Goal: Navigation & Orientation: Find specific page/section

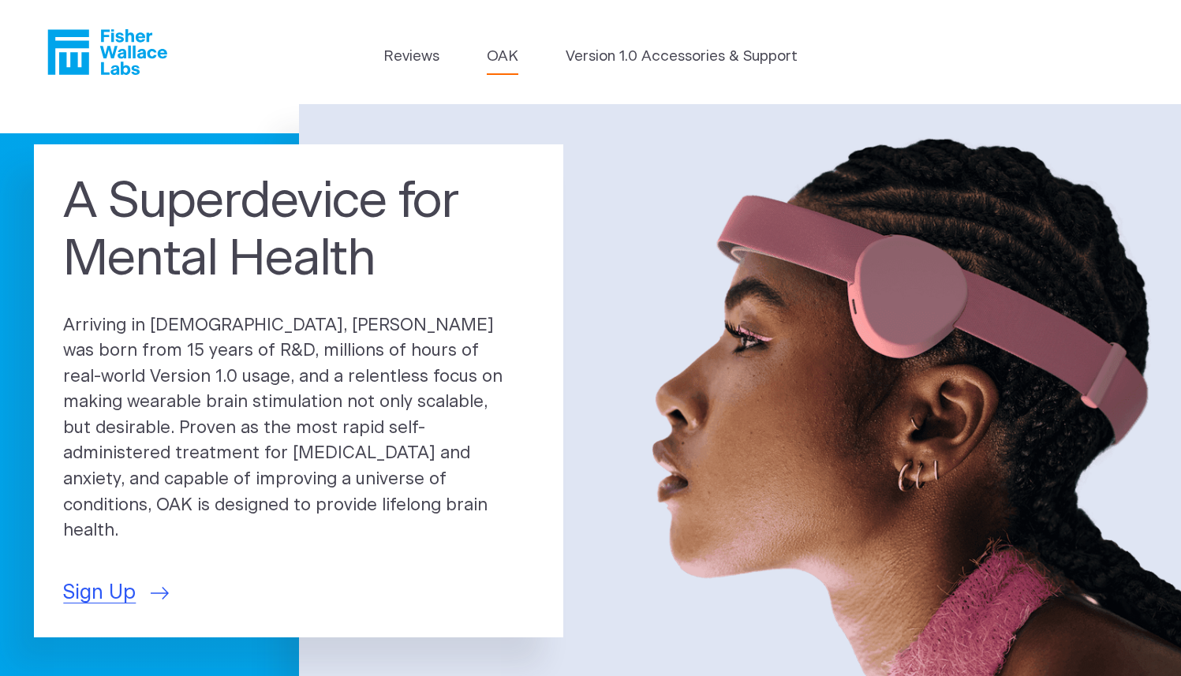
click at [503, 59] on link "OAK" at bounding box center [503, 57] width 32 height 22
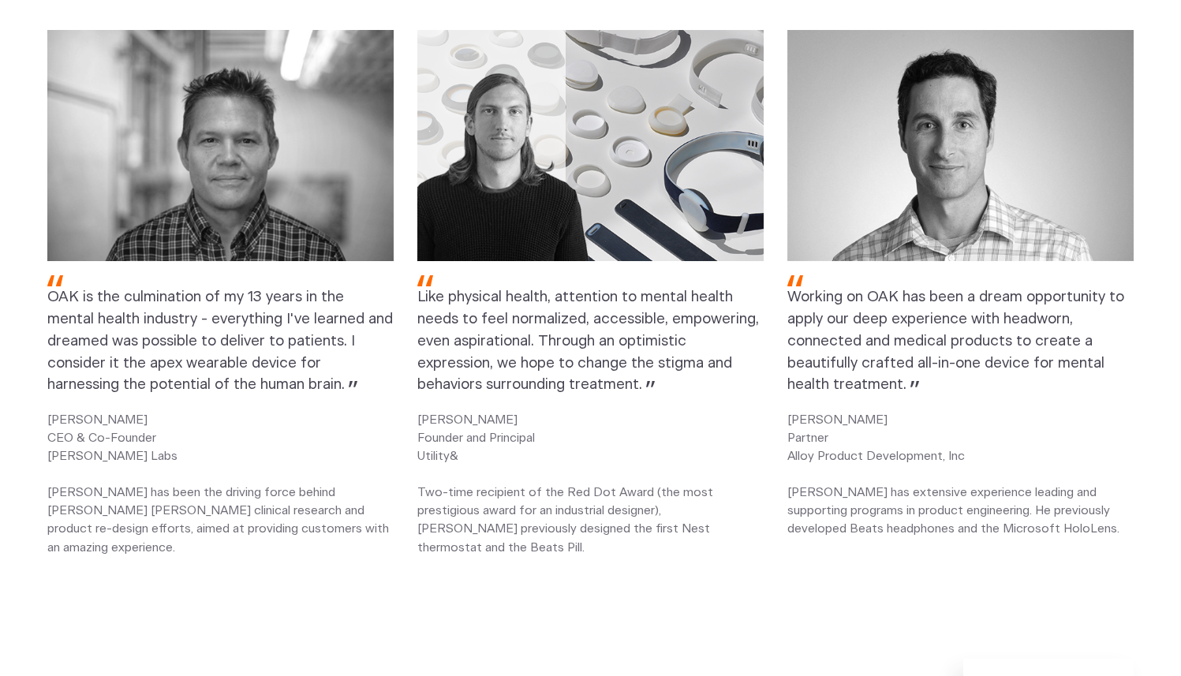
scroll to position [1843, 0]
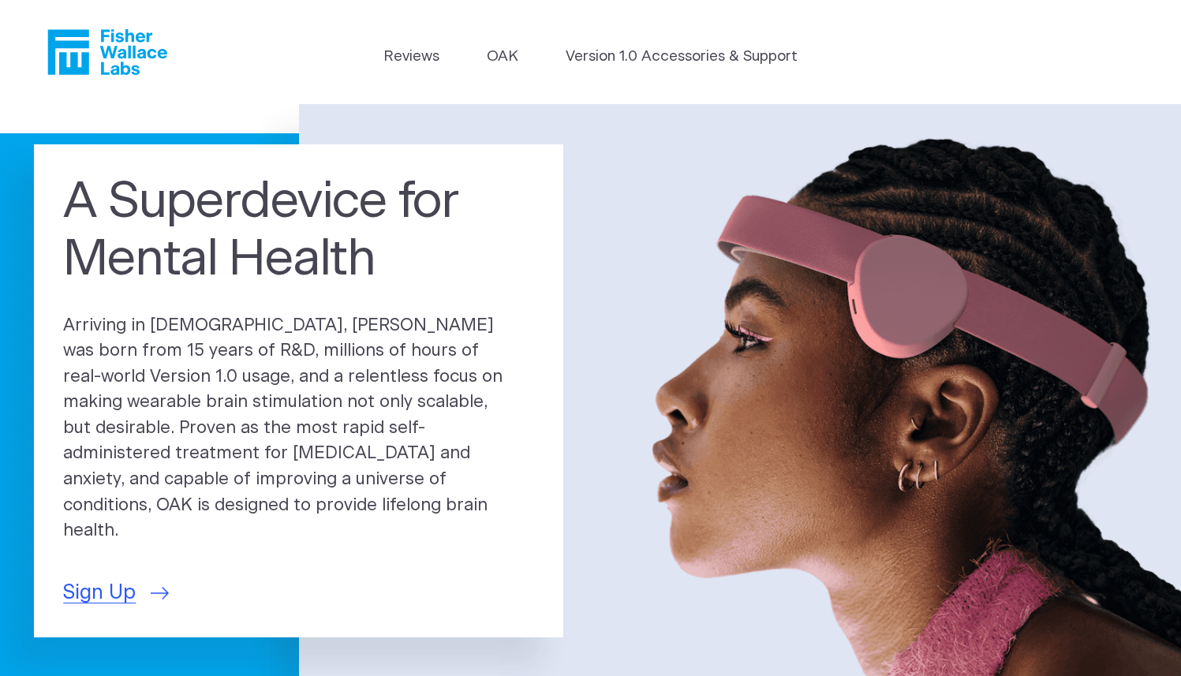
scroll to position [3, 0]
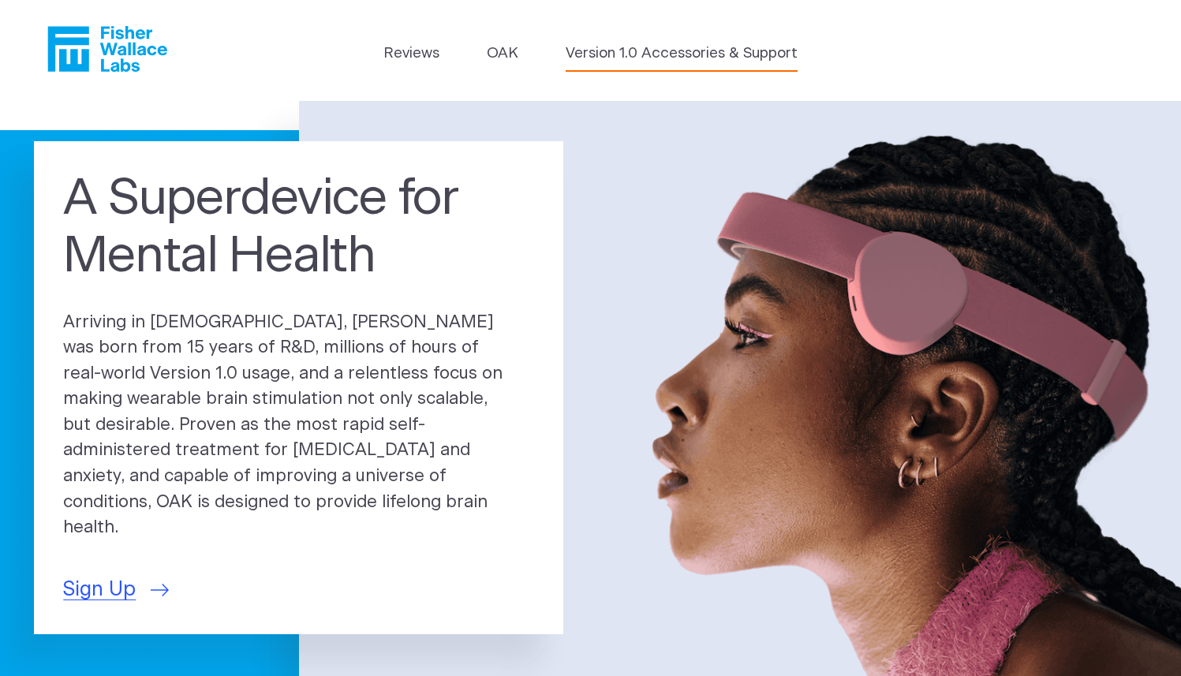
click at [614, 50] on link "Version 1.0 Accessories & Support" at bounding box center [682, 54] width 232 height 22
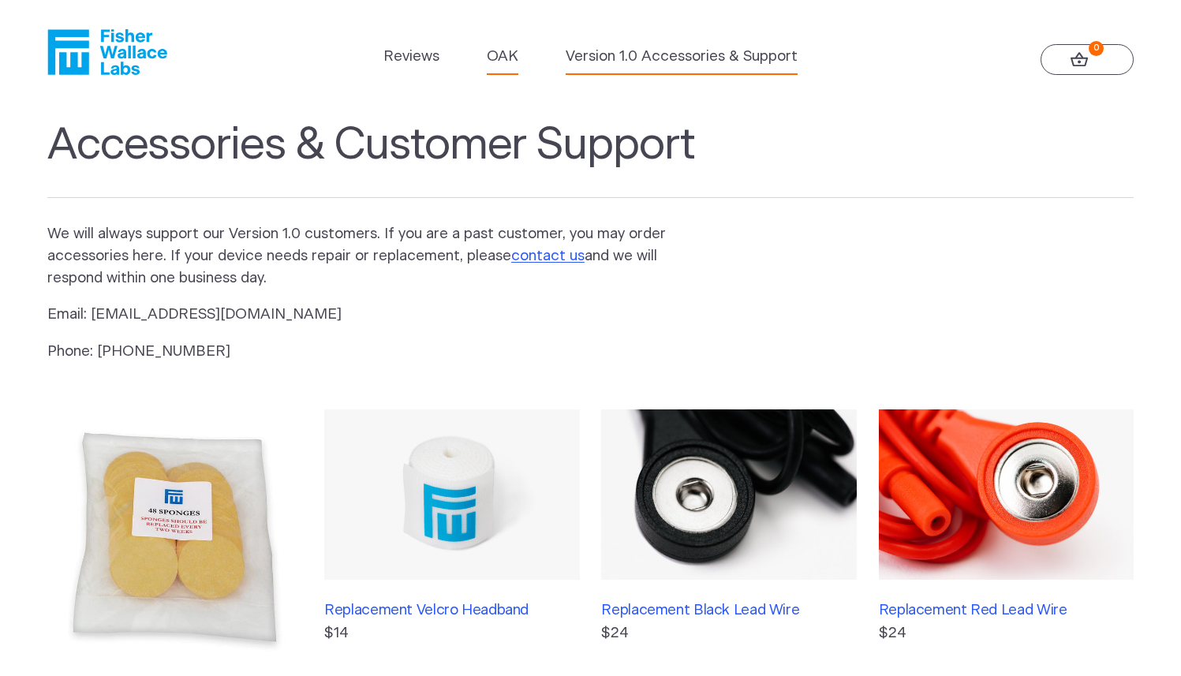
click at [503, 57] on link "OAK" at bounding box center [503, 57] width 32 height 22
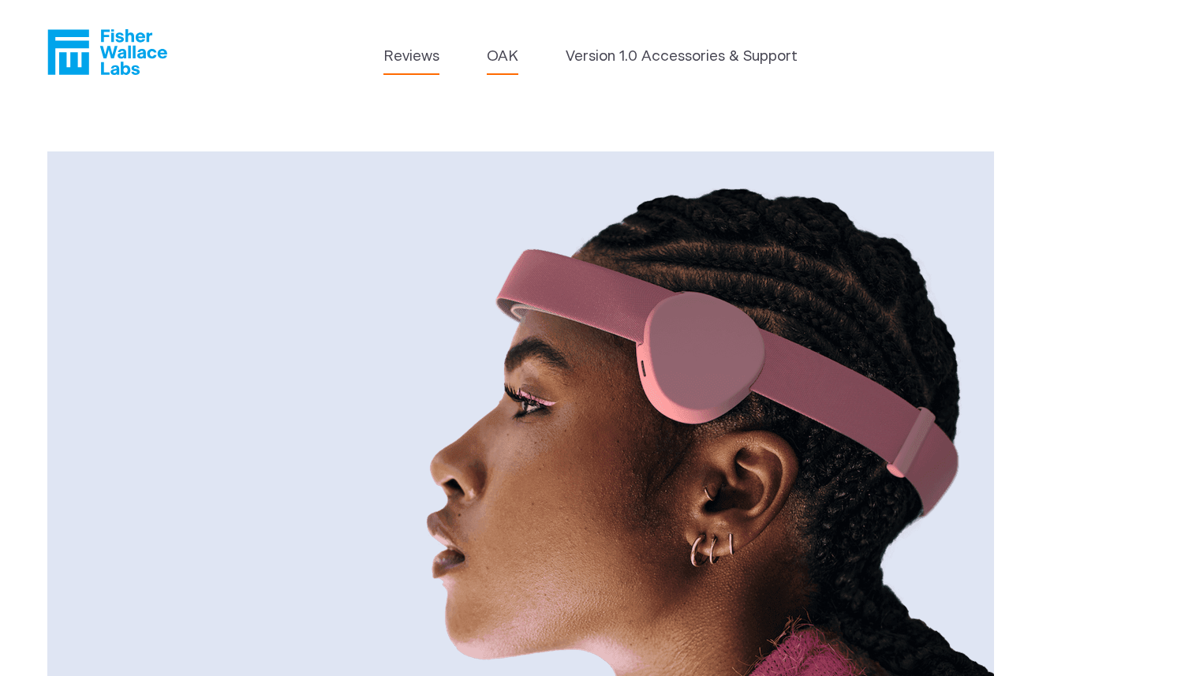
click at [396, 54] on link "Reviews" at bounding box center [411, 57] width 56 height 22
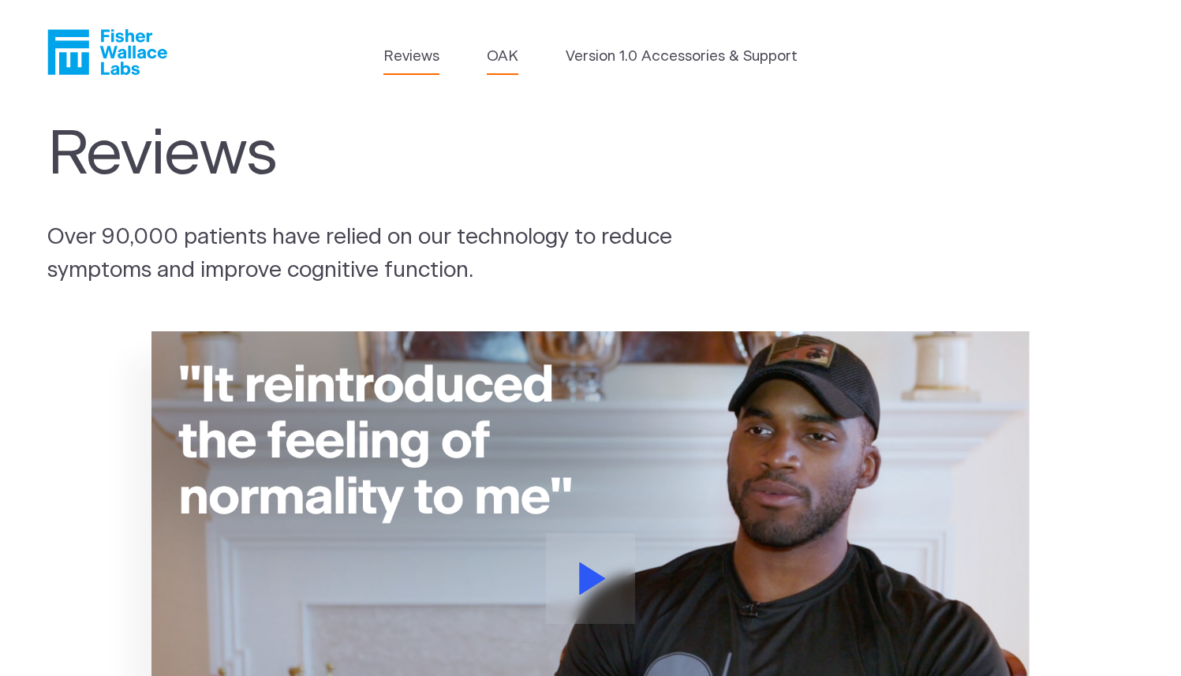
click at [502, 56] on link "OAK" at bounding box center [503, 57] width 32 height 22
